Goal: Transaction & Acquisition: Download file/media

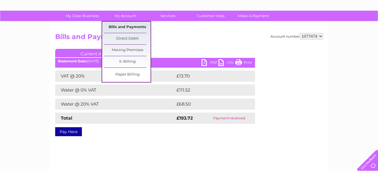
click at [126, 27] on link "Bills and Payments" at bounding box center [127, 27] width 46 height 11
click at [129, 27] on link "Bills and Payments" at bounding box center [127, 27] width 46 height 11
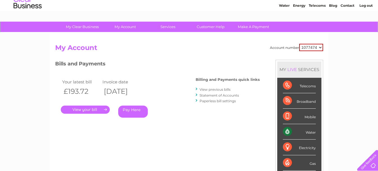
scroll to position [16, 0]
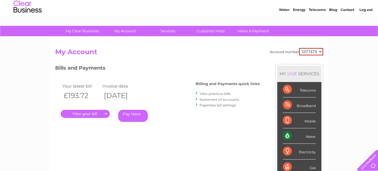
click at [209, 95] on link "View previous bills" at bounding box center [215, 94] width 31 height 4
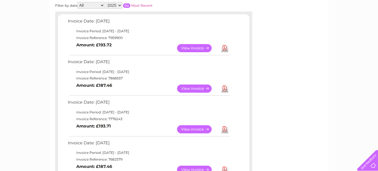
scroll to position [101, 0]
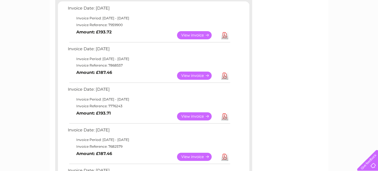
click at [195, 76] on link "View" at bounding box center [197, 76] width 41 height 8
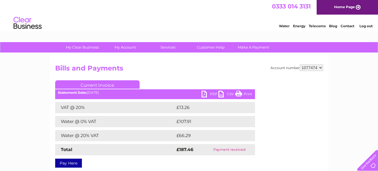
click at [210, 93] on link "PDF" at bounding box center [210, 95] width 17 height 8
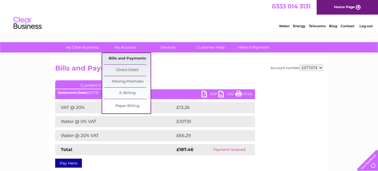
click at [125, 56] on link "Bills and Payments" at bounding box center [127, 58] width 46 height 11
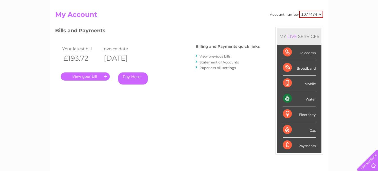
scroll to position [68, 0]
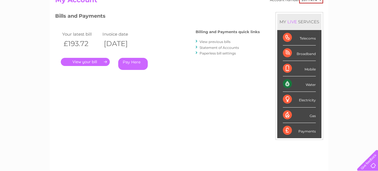
click at [216, 40] on link "View previous bills" at bounding box center [215, 42] width 31 height 4
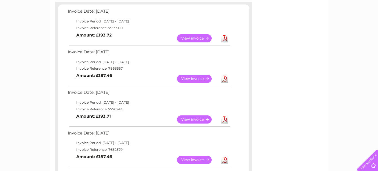
scroll to position [103, 0]
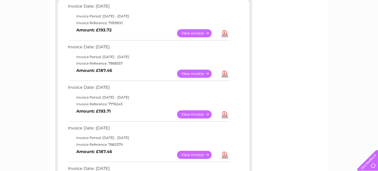
click at [193, 112] on link "View" at bounding box center [197, 115] width 41 height 8
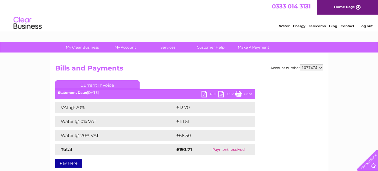
click at [210, 93] on link "PDF" at bounding box center [210, 95] width 17 height 8
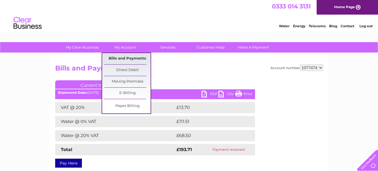
click at [126, 60] on link "Bills and Payments" at bounding box center [127, 58] width 46 height 11
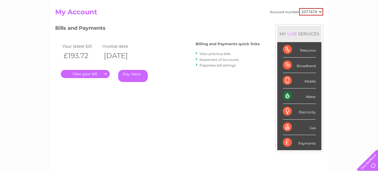
scroll to position [61, 0]
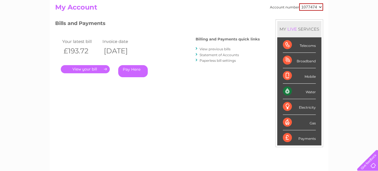
click at [225, 49] on link "View previous bills" at bounding box center [215, 49] width 31 height 4
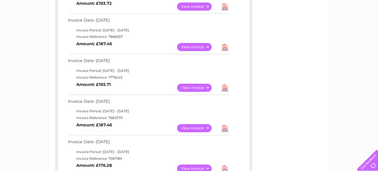
scroll to position [134, 0]
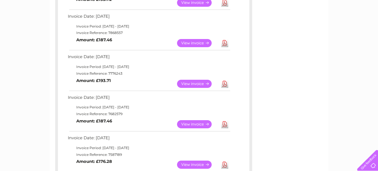
click at [224, 125] on link "Download" at bounding box center [224, 124] width 7 height 8
